Goal: Obtain resource: Obtain resource

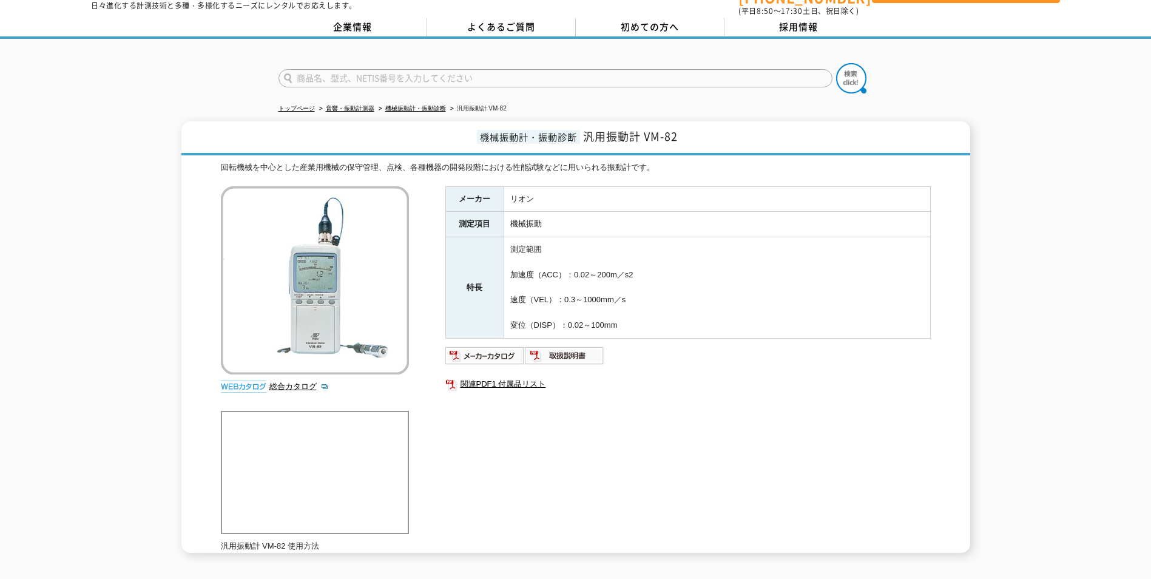
scroll to position [61, 0]
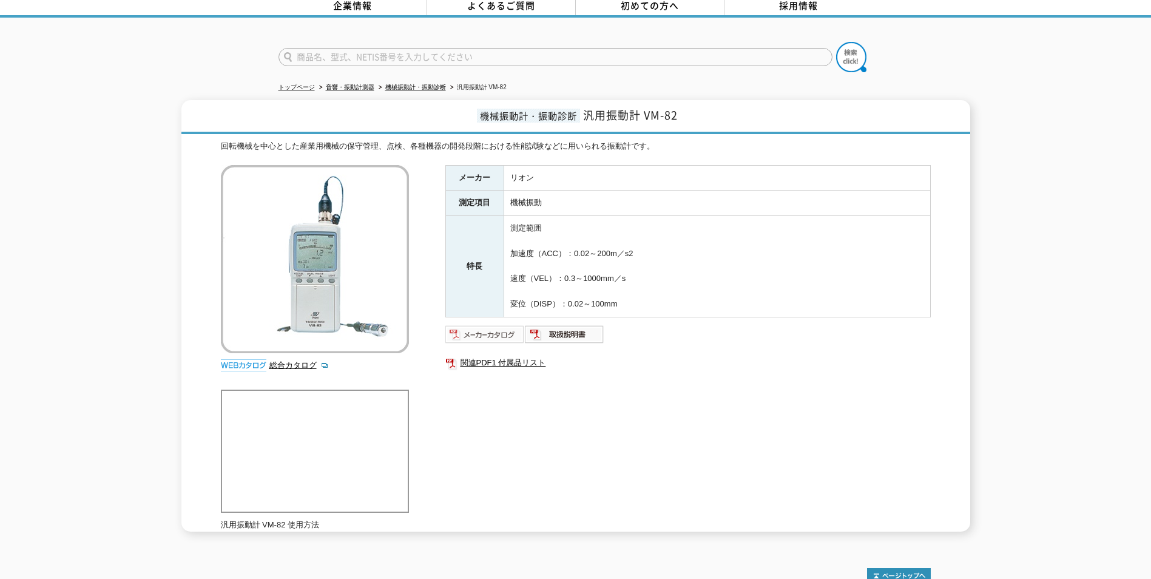
click at [476, 328] on img at bounding box center [484, 334] width 79 height 19
